Goal: Task Accomplishment & Management: Use online tool/utility

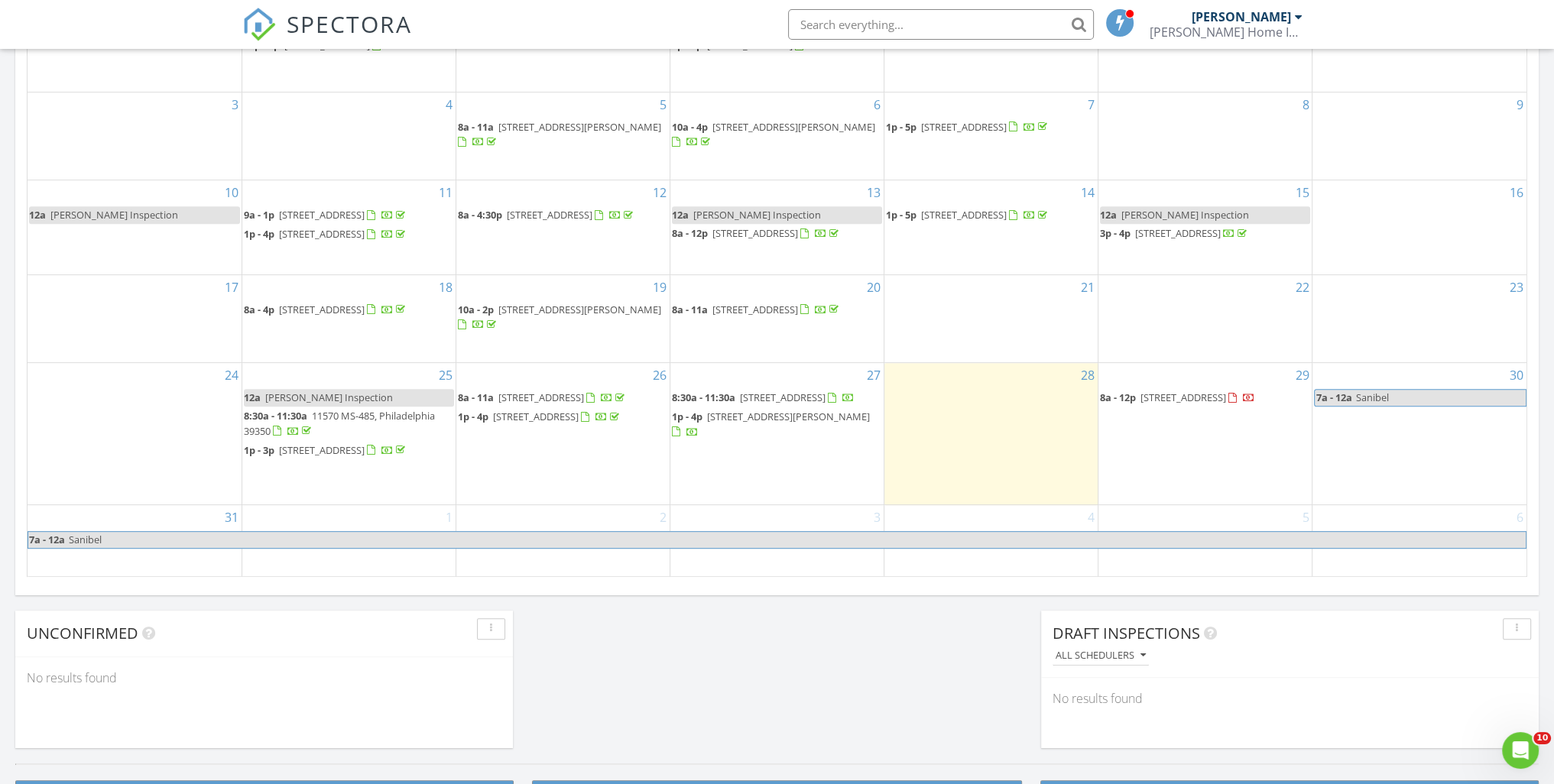
scroll to position [841, 0]
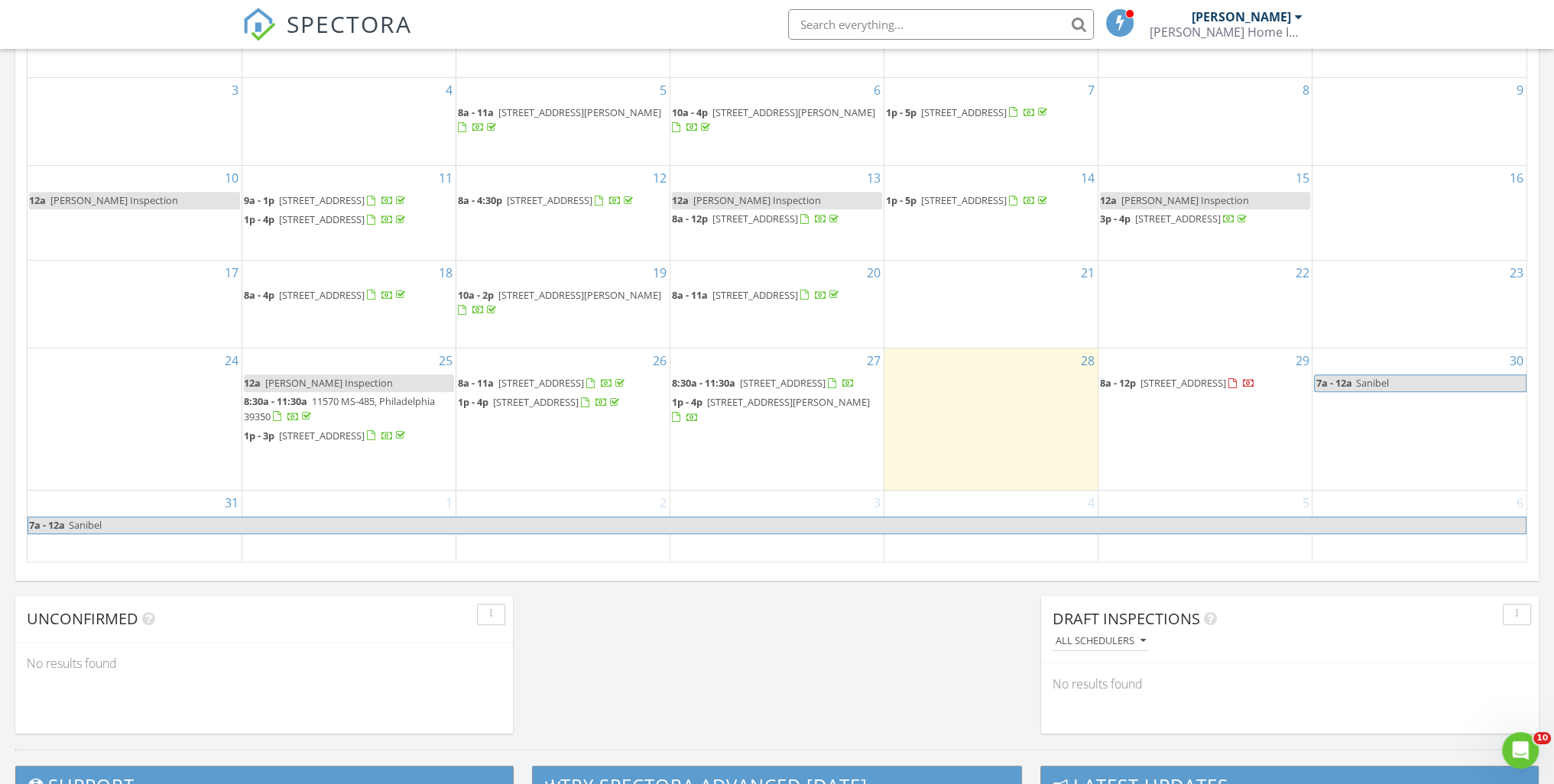
click at [737, 409] on span "5864 James Jay Rd, Meridian 39301" at bounding box center [788, 402] width 162 height 14
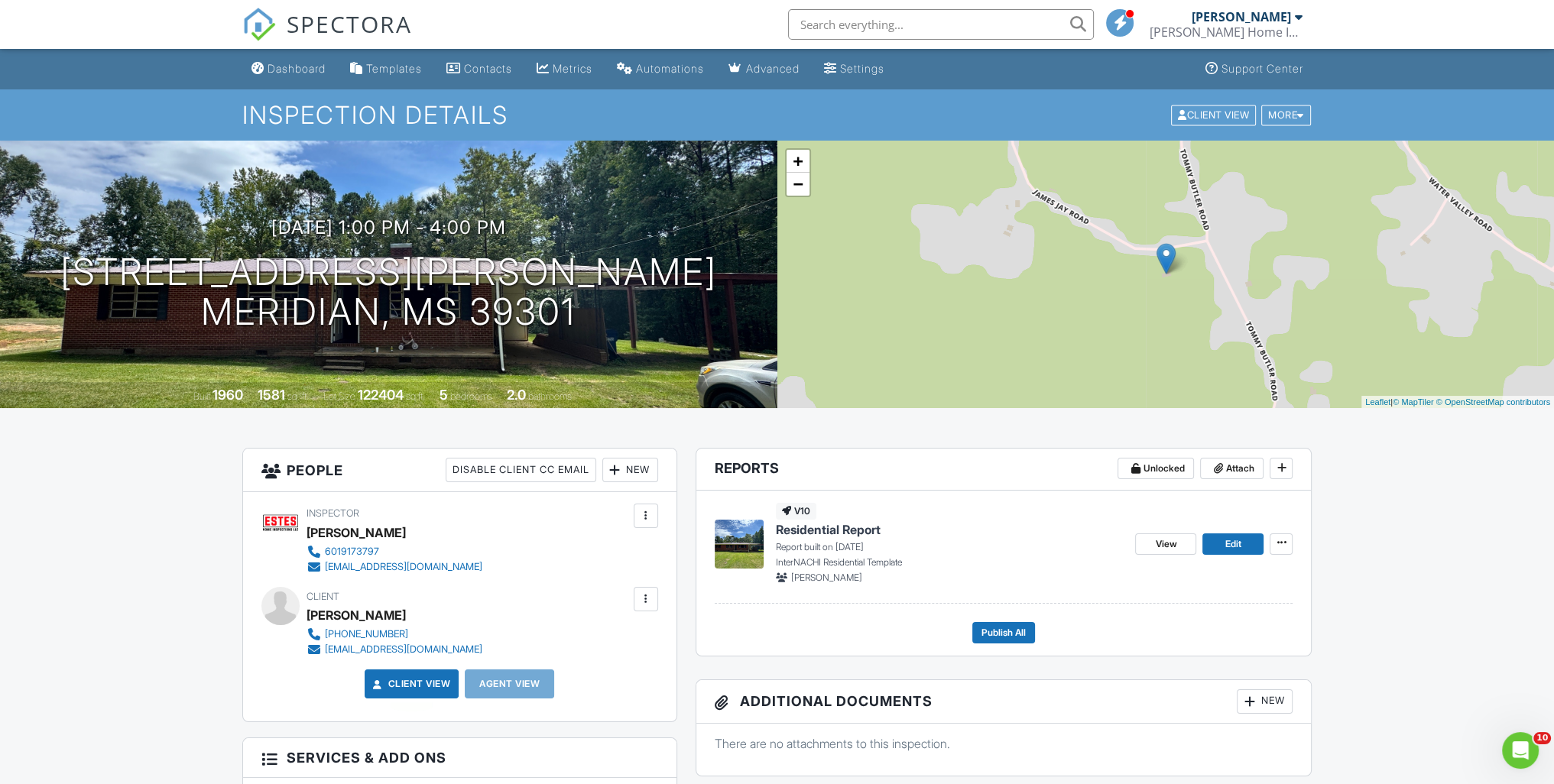
click at [412, 677] on link "Client View" at bounding box center [410, 684] width 81 height 15
click at [1181, 544] on link "View" at bounding box center [1166, 543] width 61 height 21
click at [1166, 540] on span "View" at bounding box center [1165, 544] width 21 height 15
